Goal: Register for event/course: Register for event/course

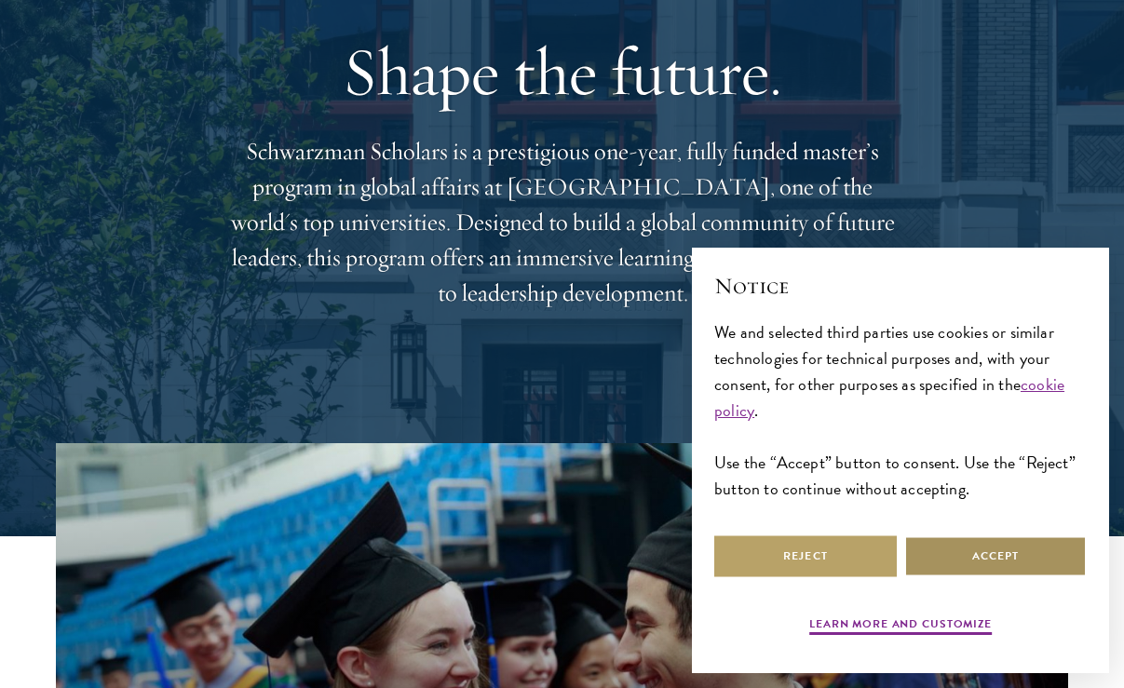
click at [981, 562] on button "Accept" at bounding box center [996, 557] width 183 height 42
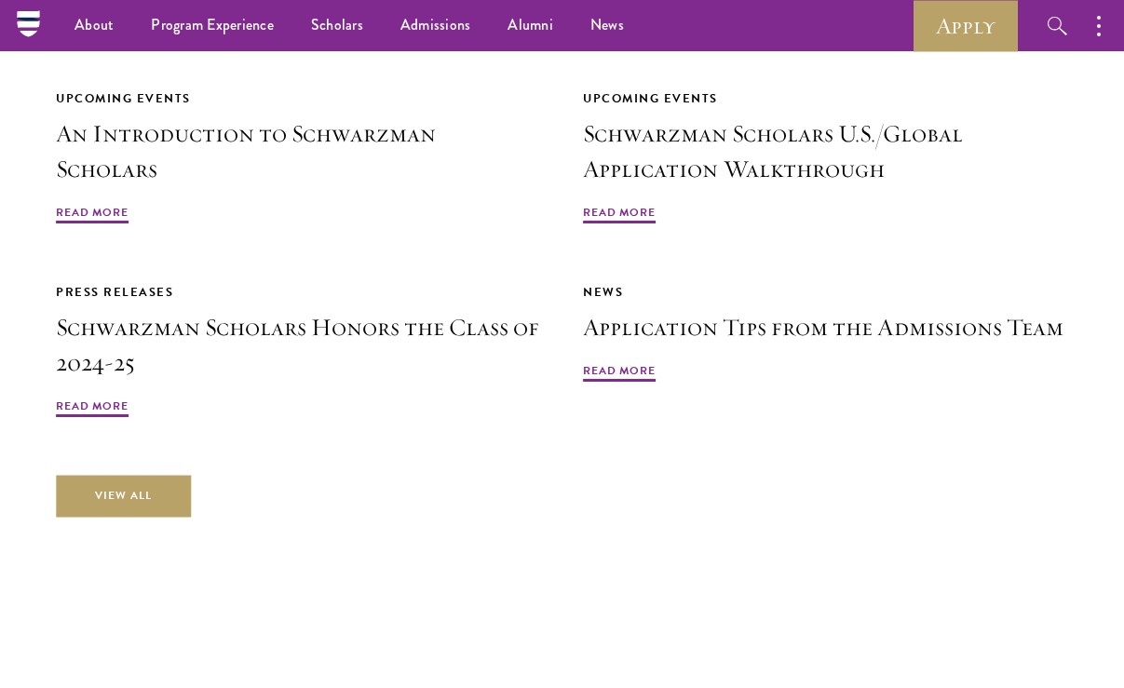
scroll to position [4171, 0]
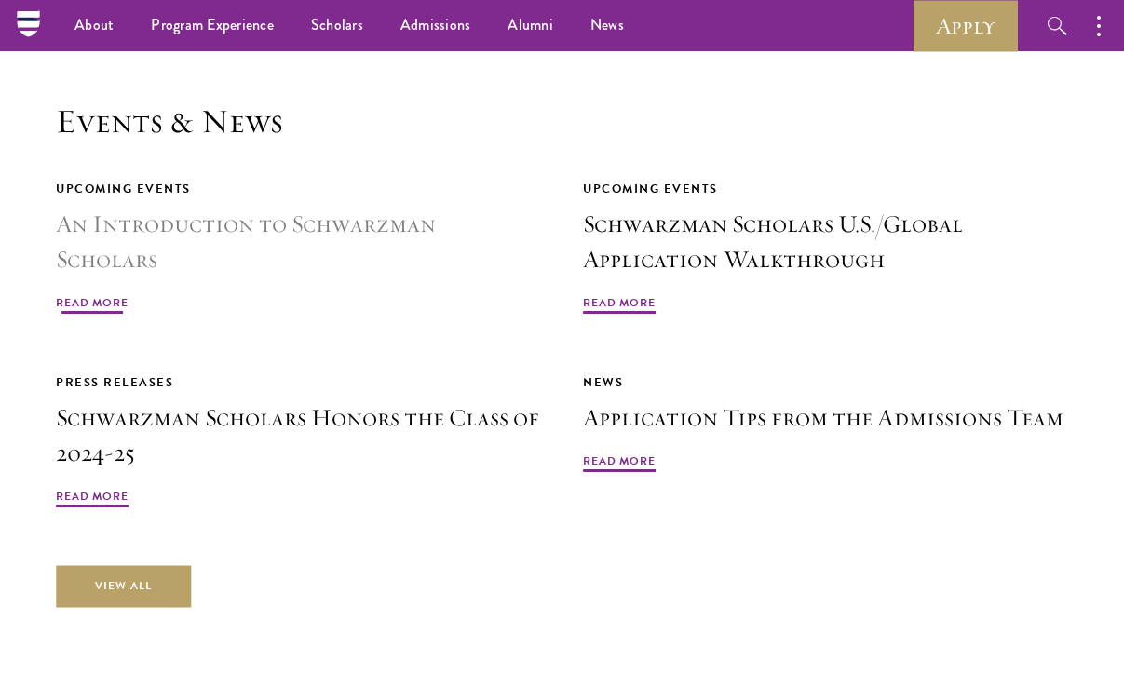
click at [333, 207] on h3 "An Introduction to Schwarzman Scholars" at bounding box center [298, 242] width 485 height 71
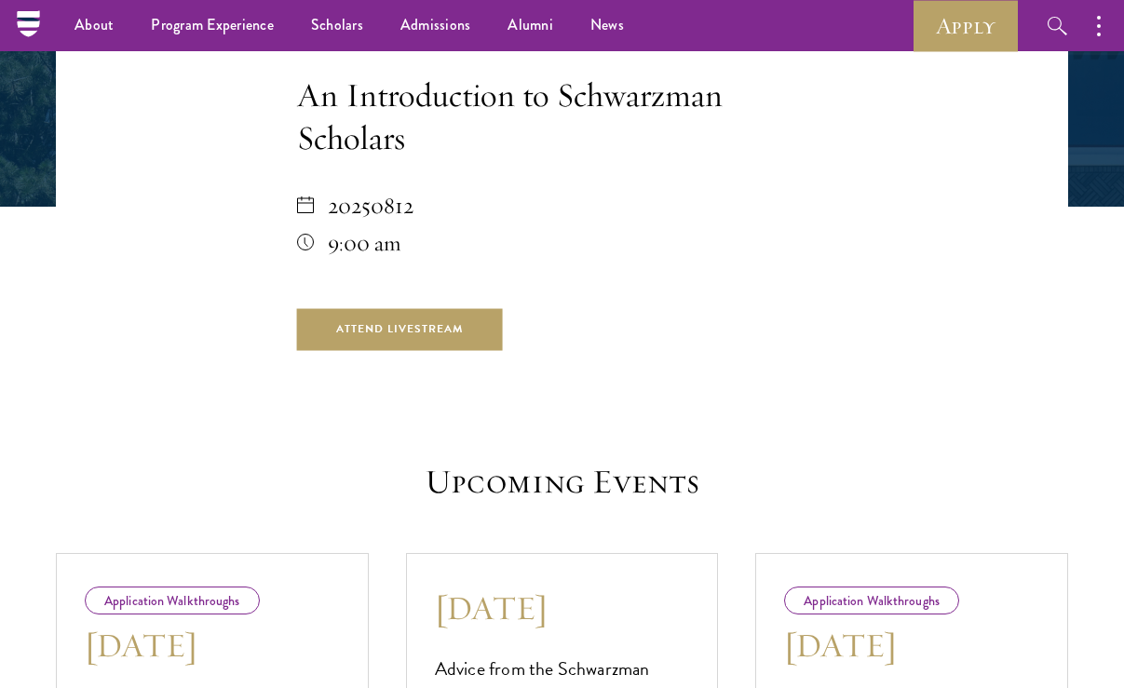
scroll to position [275, 0]
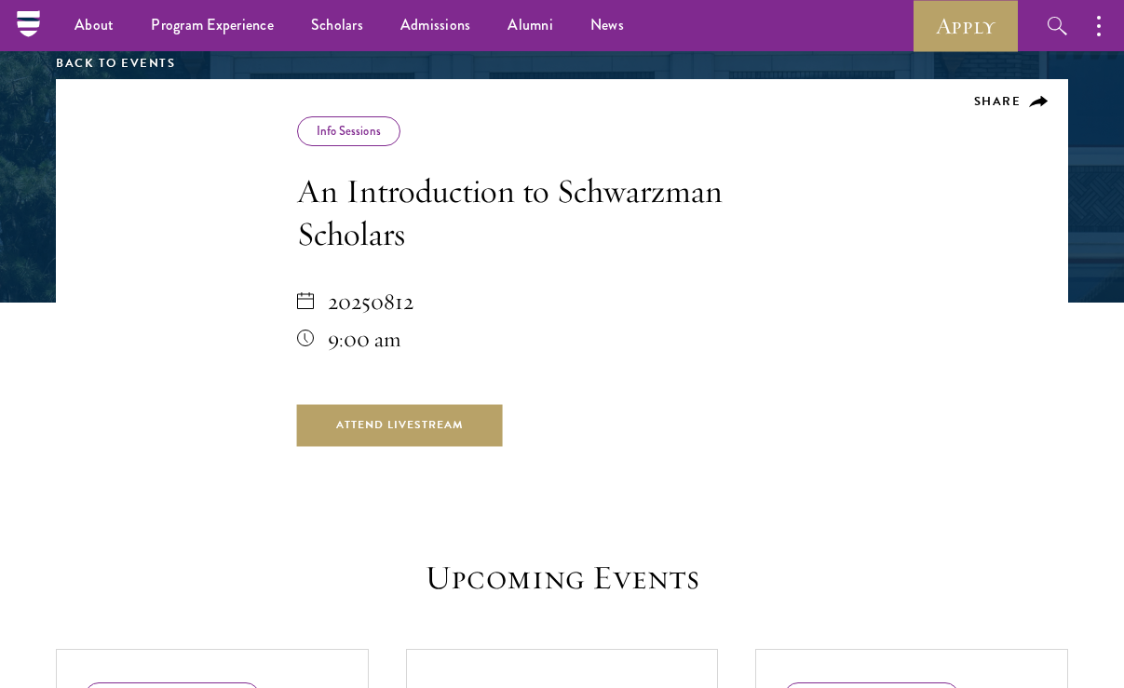
click at [316, 122] on div "Info Sessions" at bounding box center [348, 131] width 103 height 30
click at [355, 131] on link "Info Sessions" at bounding box center [349, 131] width 64 height 18
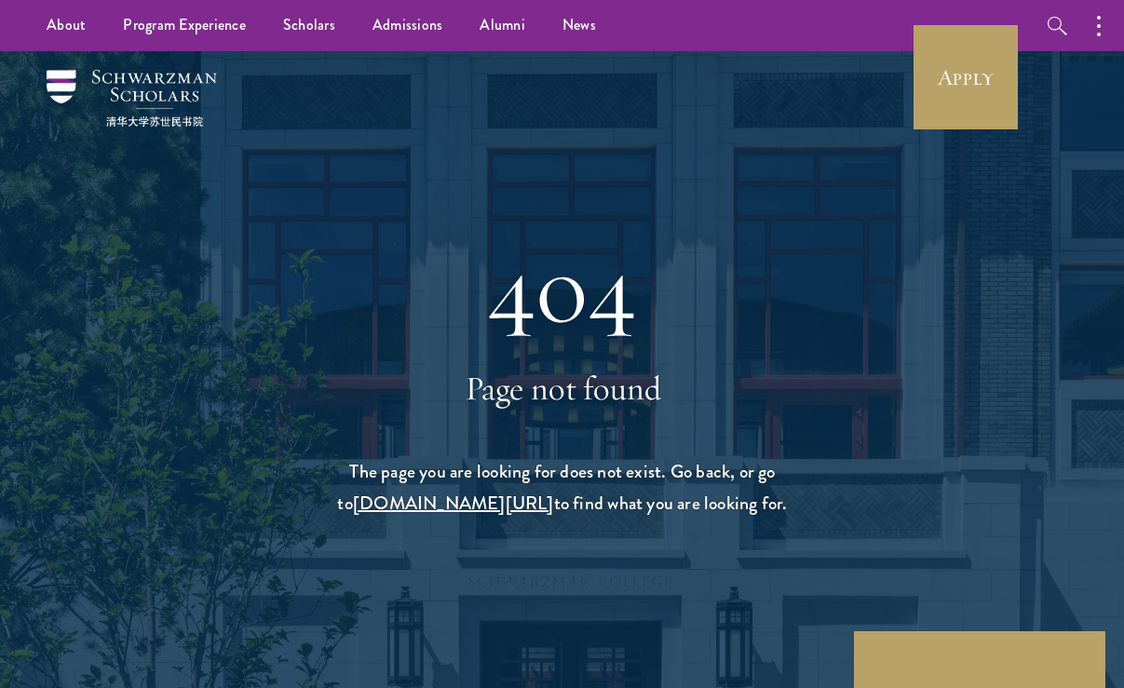
click at [108, 74] on img at bounding box center [132, 98] width 170 height 57
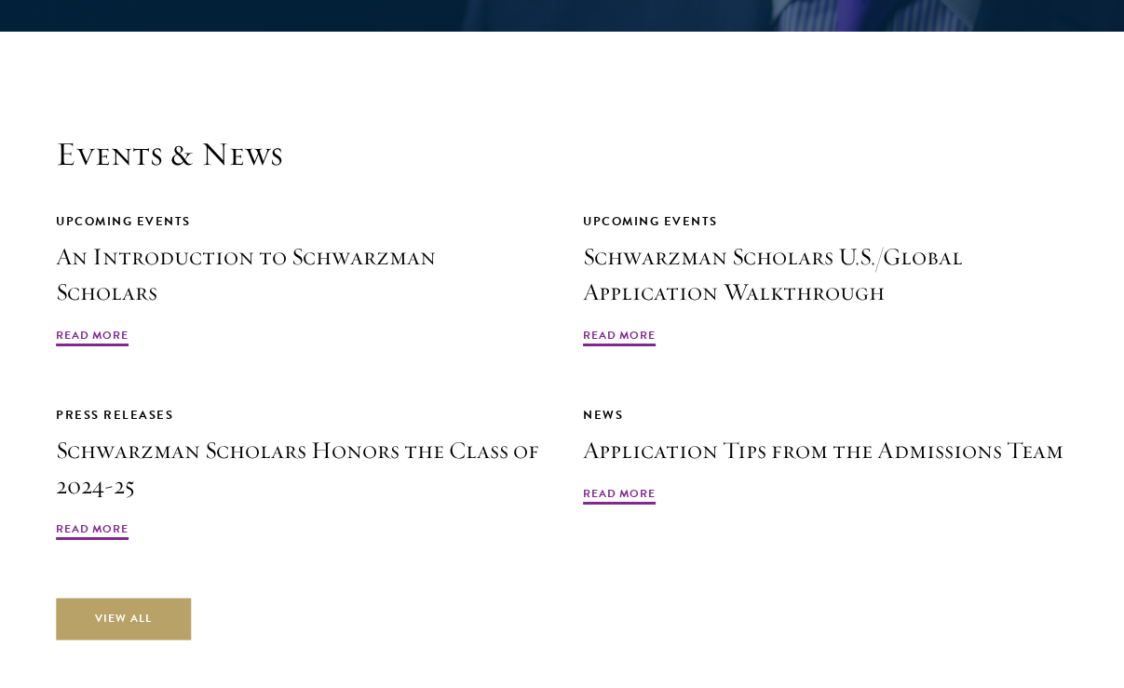
scroll to position [4344, 0]
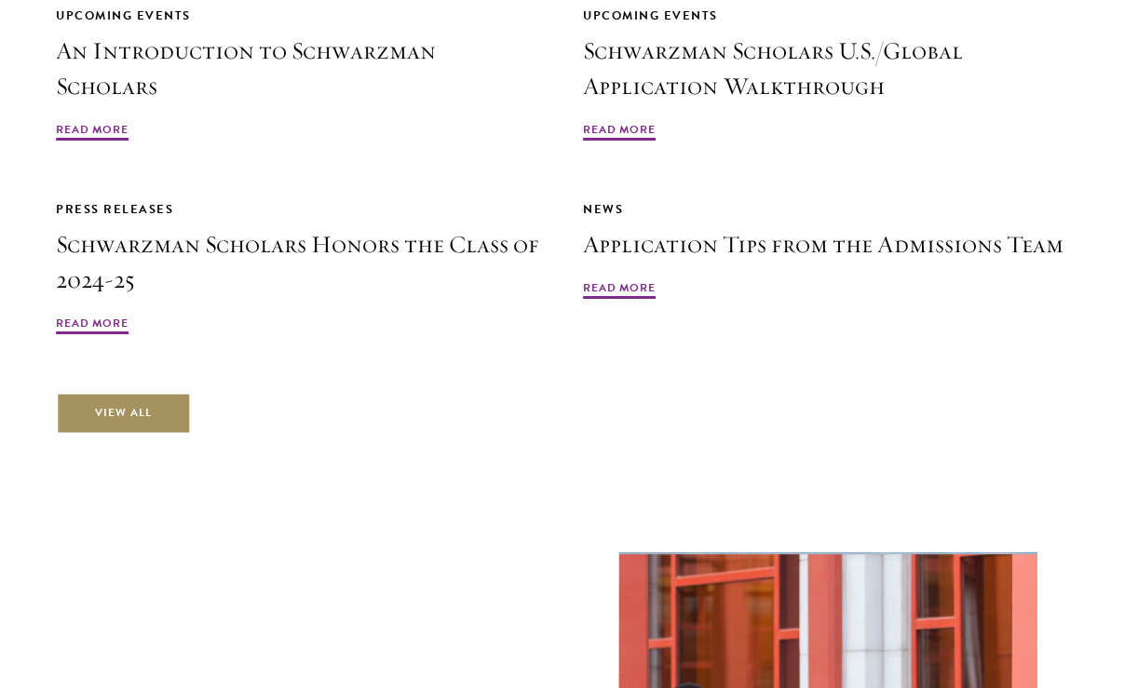
click at [143, 393] on link "View All" at bounding box center [123, 414] width 135 height 42
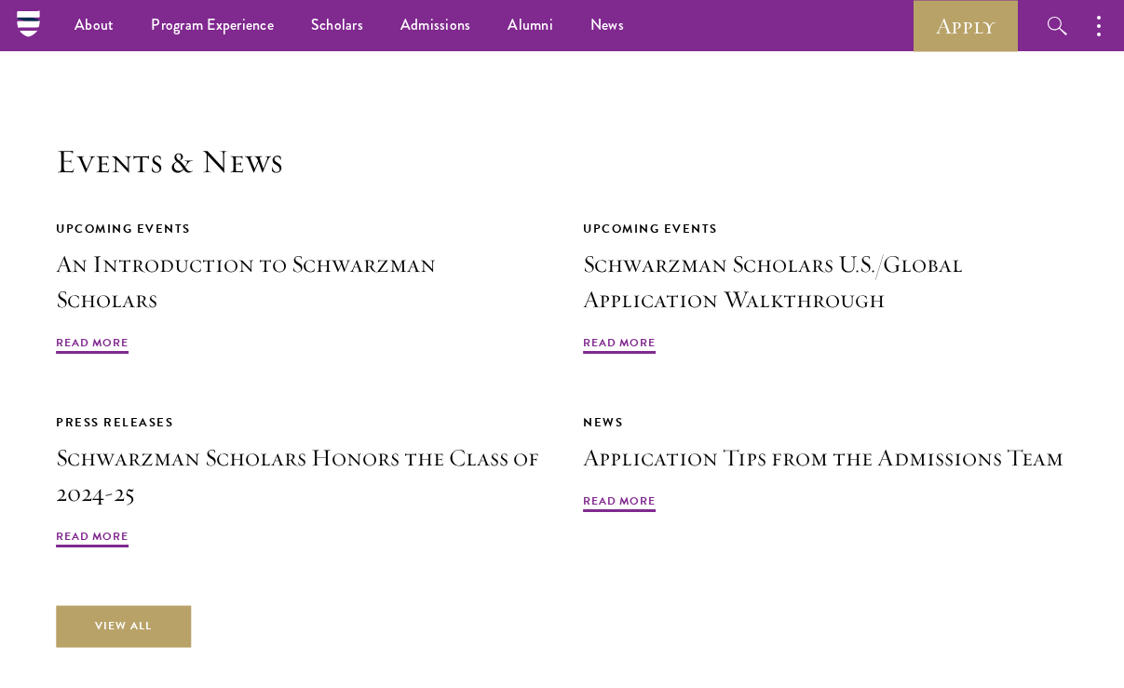
scroll to position [4127, 0]
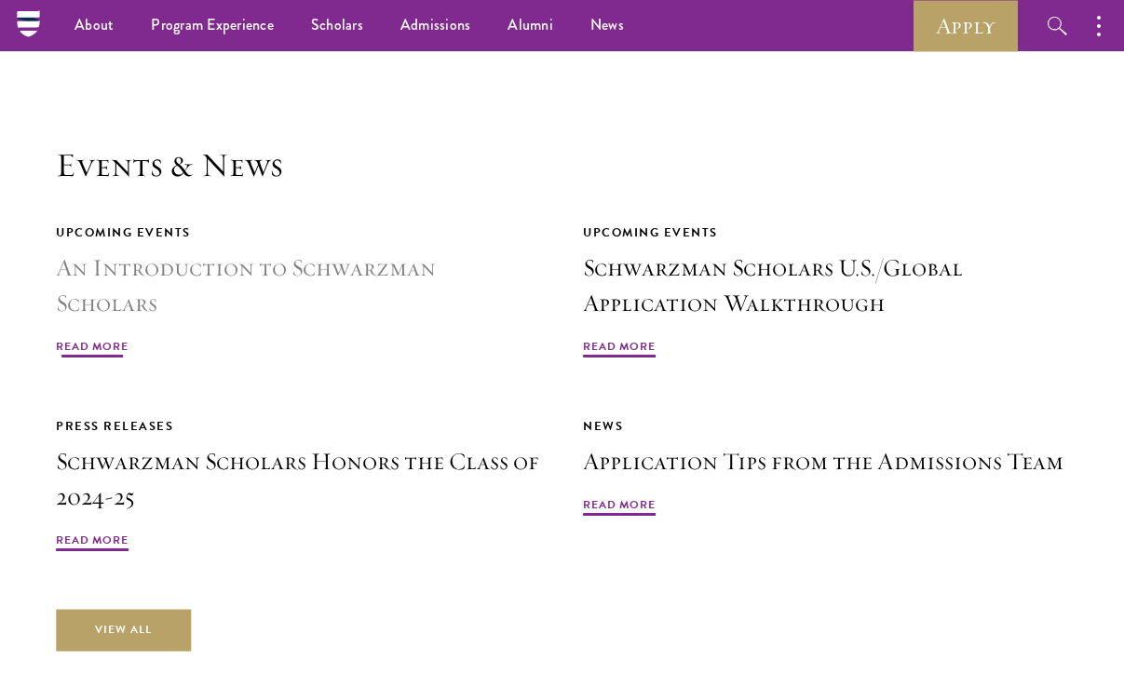
click at [96, 338] on span "Read More" at bounding box center [92, 349] width 73 height 22
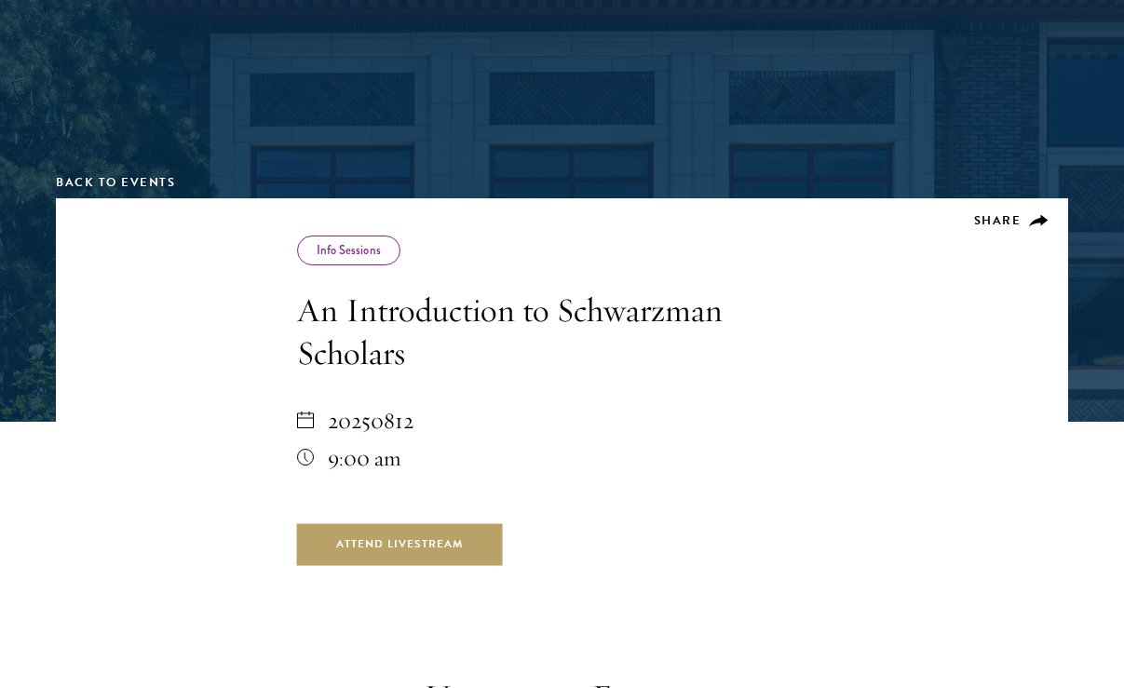
scroll to position [157, 0]
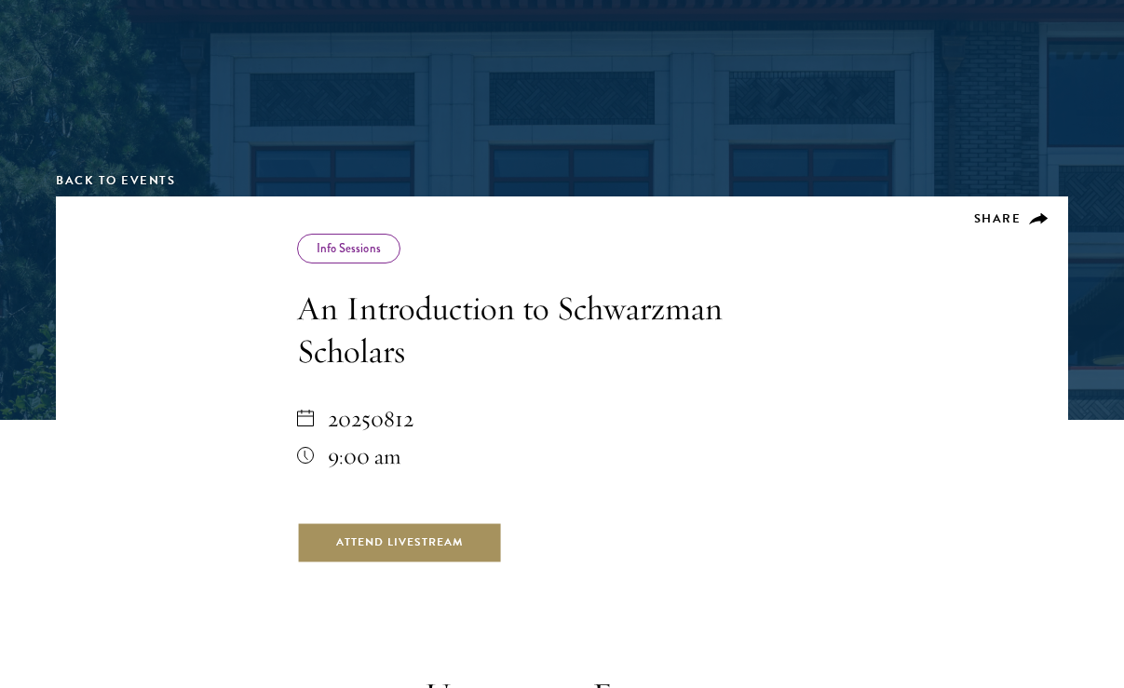
click at [438, 537] on link "Attend Livestream" at bounding box center [400, 543] width 206 height 42
